Goal: Go to known website: Access a specific website the user already knows

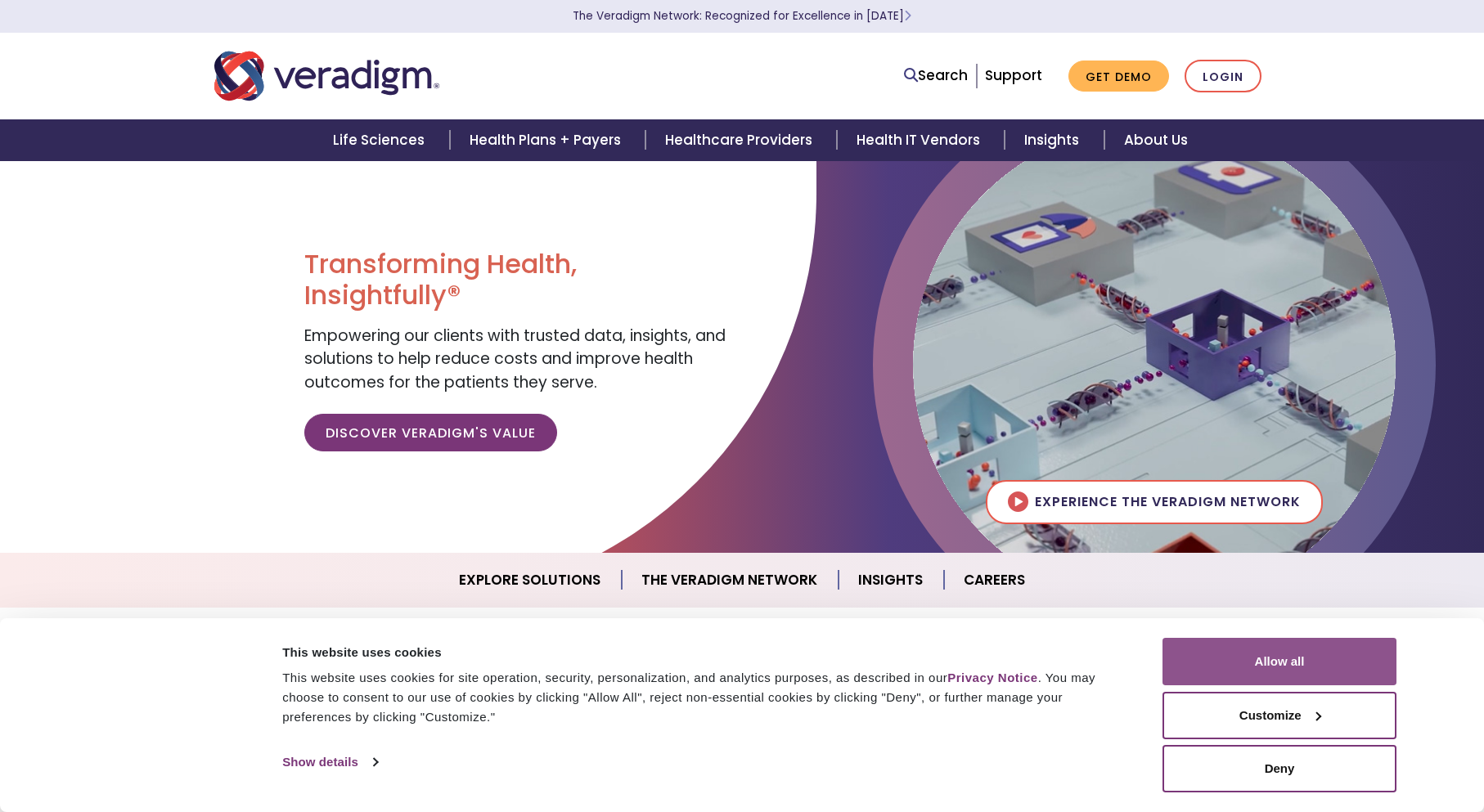
click at [1238, 650] on button "Allow all" at bounding box center [1279, 661] width 234 height 47
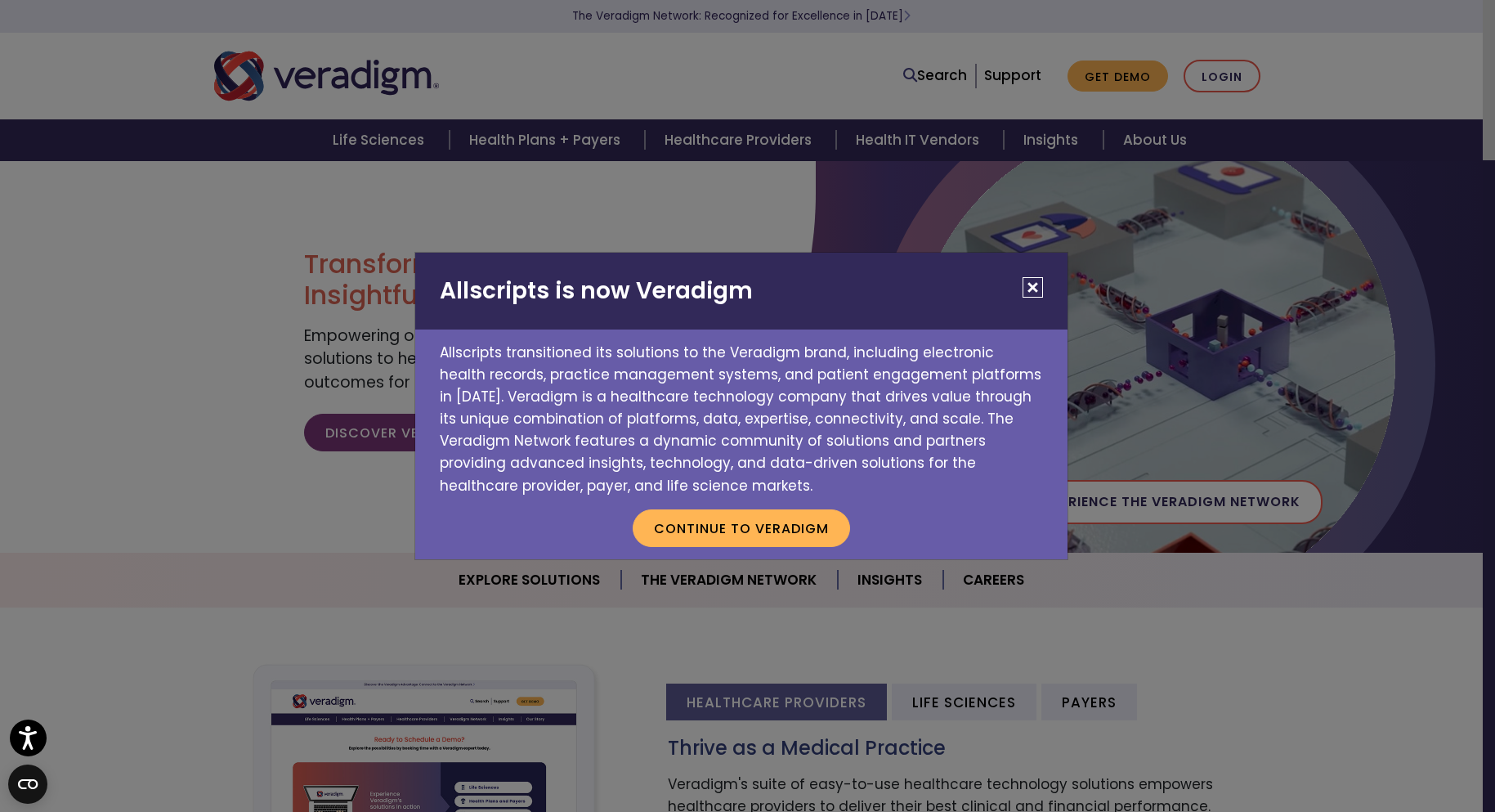
click at [1226, 72] on div "Allscripts is now Veradigm Allscripts transitioned its solutions to the Veradig…" at bounding box center [747, 406] width 1495 height 812
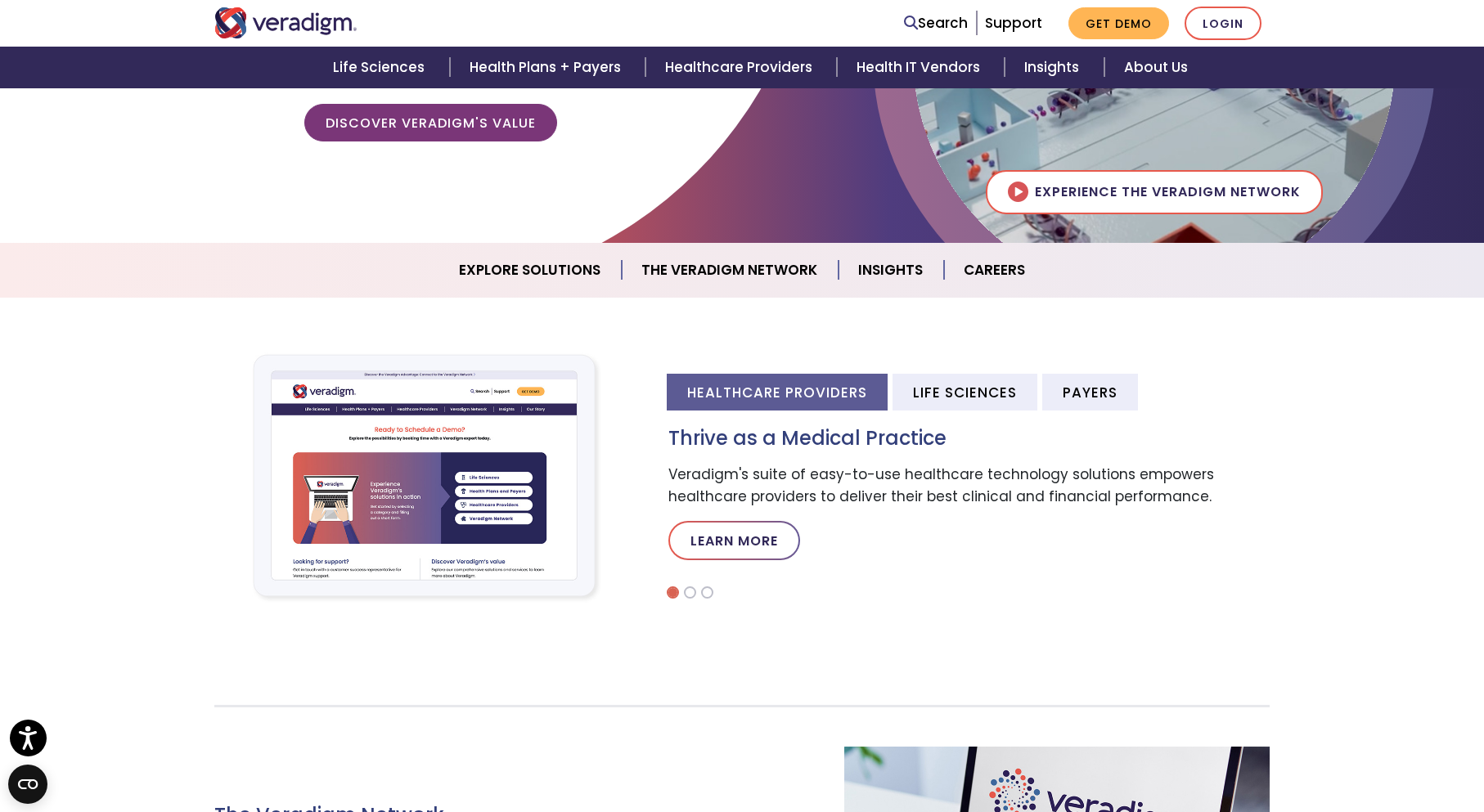
scroll to position [65, 0]
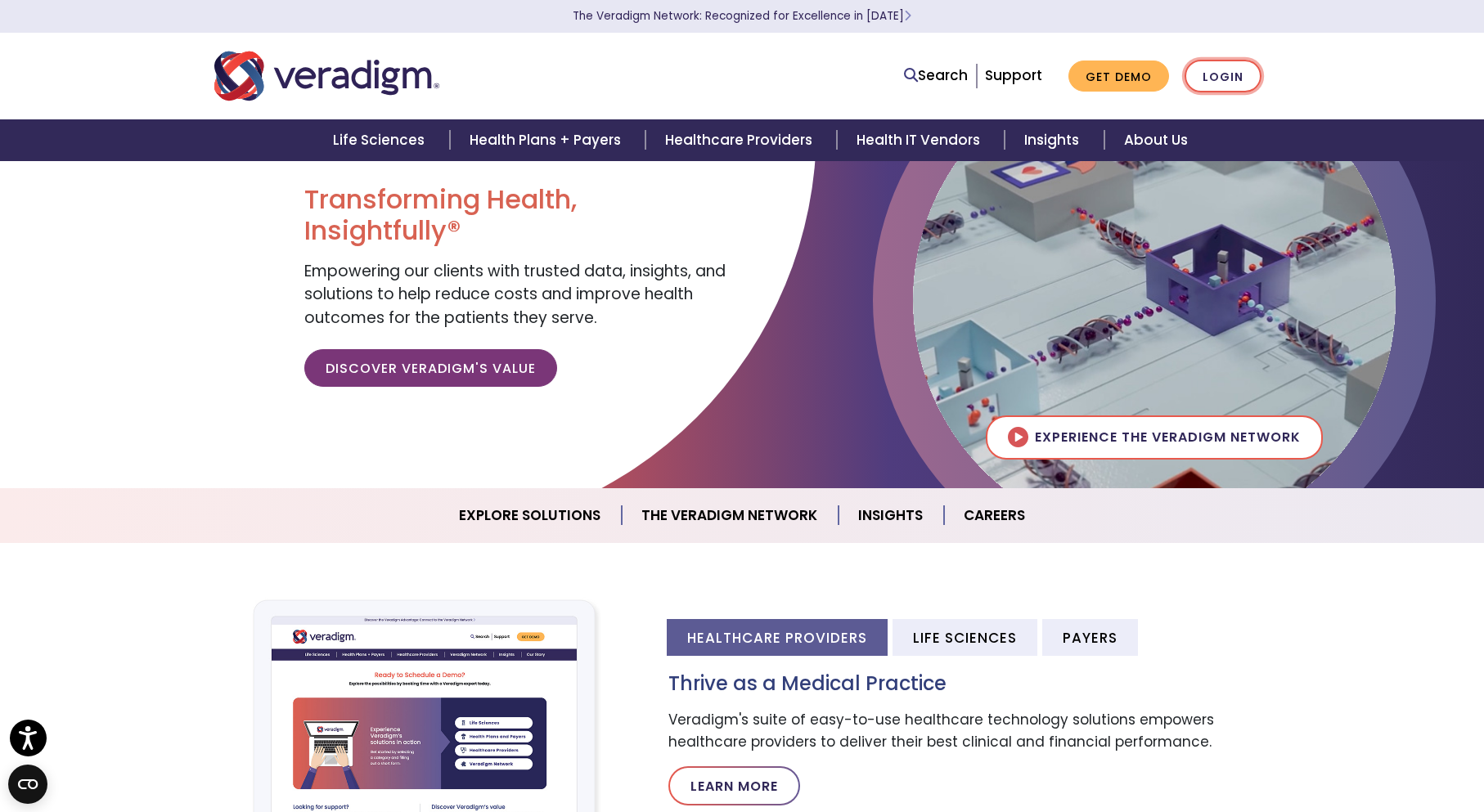
click at [1225, 77] on link "Login" at bounding box center [1223, 76] width 77 height 33
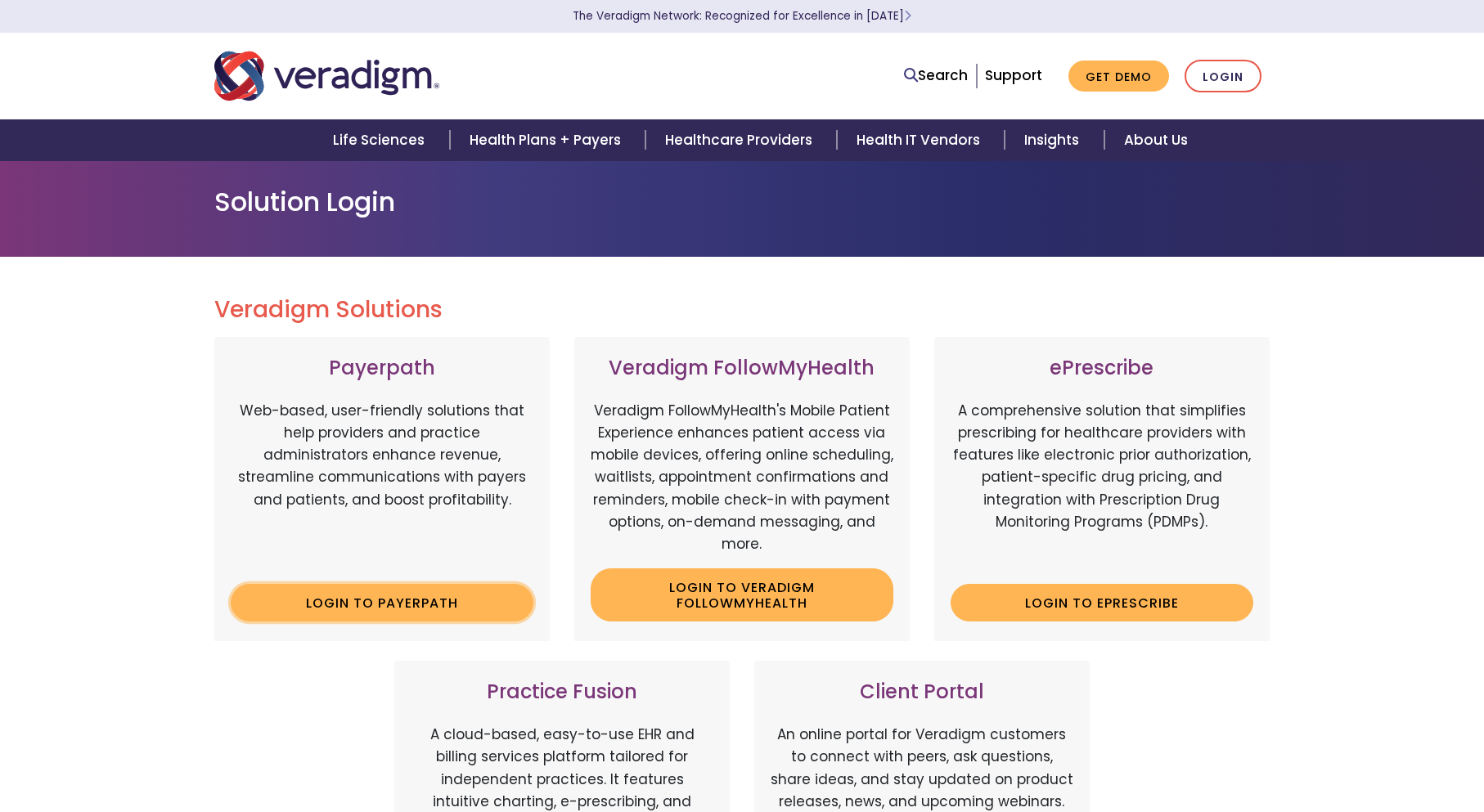
click at [446, 595] on link "Login to Payerpath" at bounding box center [381, 602] width 303 height 38
